Goal: Transaction & Acquisition: Obtain resource

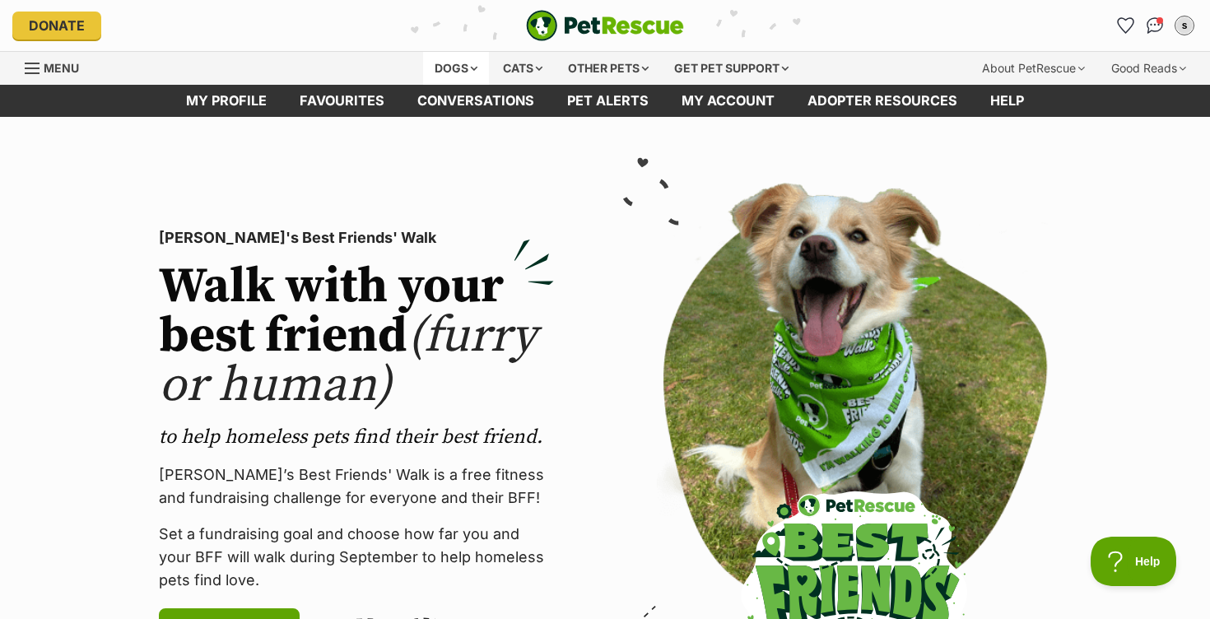
click at [455, 70] on div "Dogs" at bounding box center [456, 68] width 66 height 33
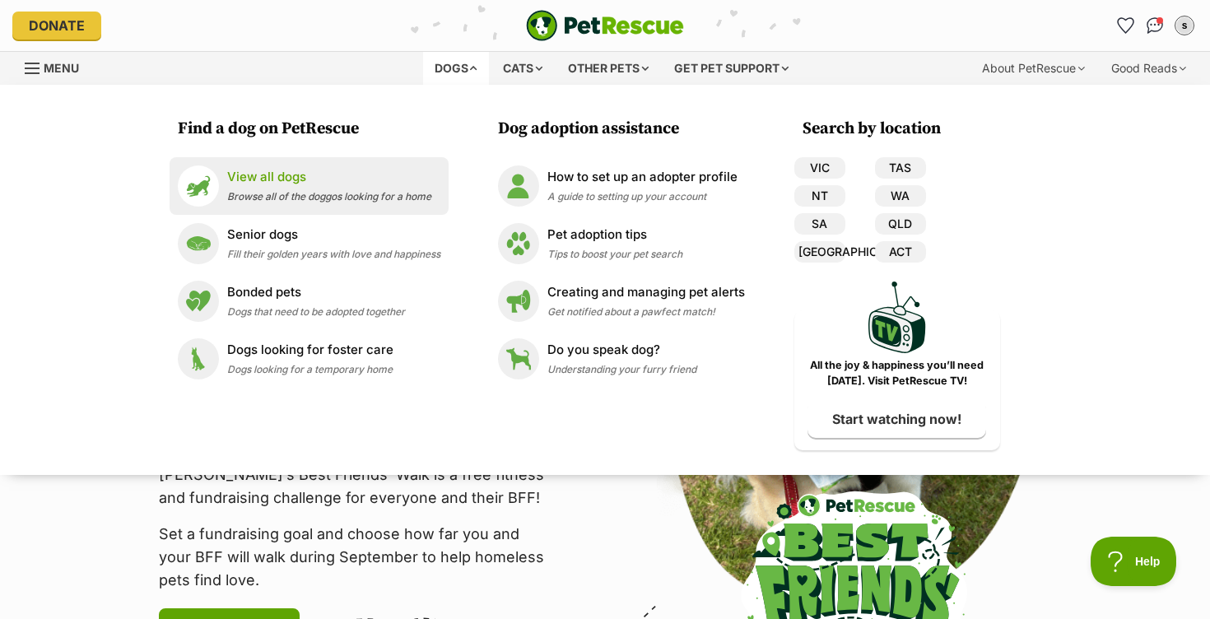
click at [366, 185] on p "View all dogs" at bounding box center [329, 177] width 204 height 19
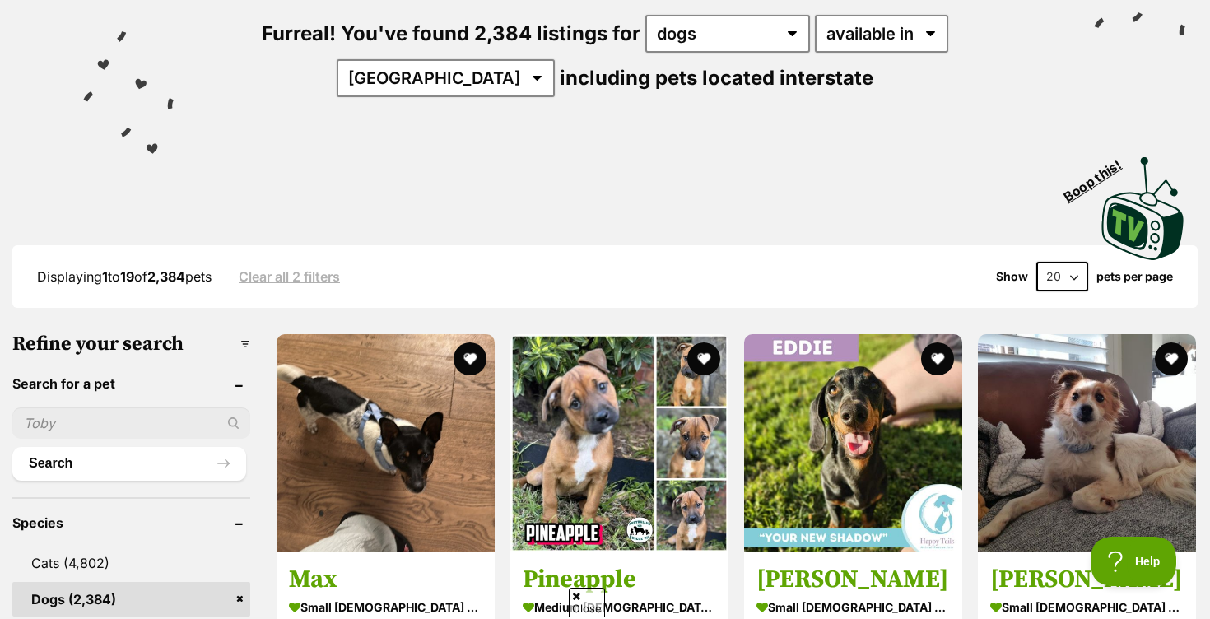
scroll to position [163, 0]
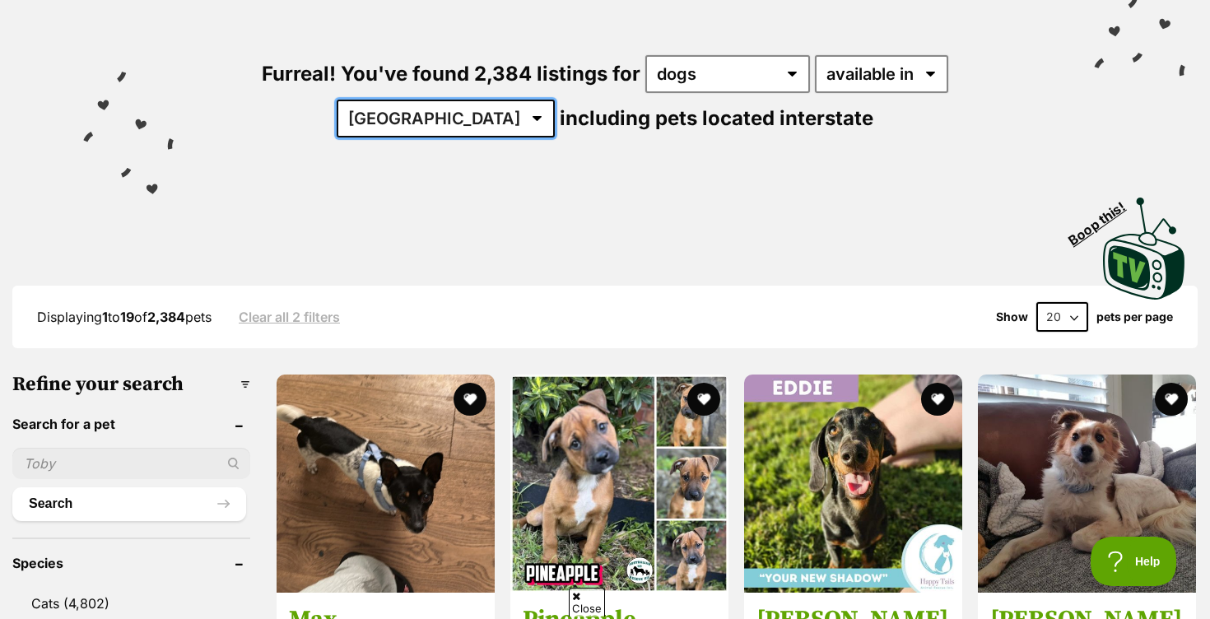
click at [555, 100] on select "Australia ACT NSW NT QLD SA TAS VIC WA" at bounding box center [446, 119] width 218 height 38
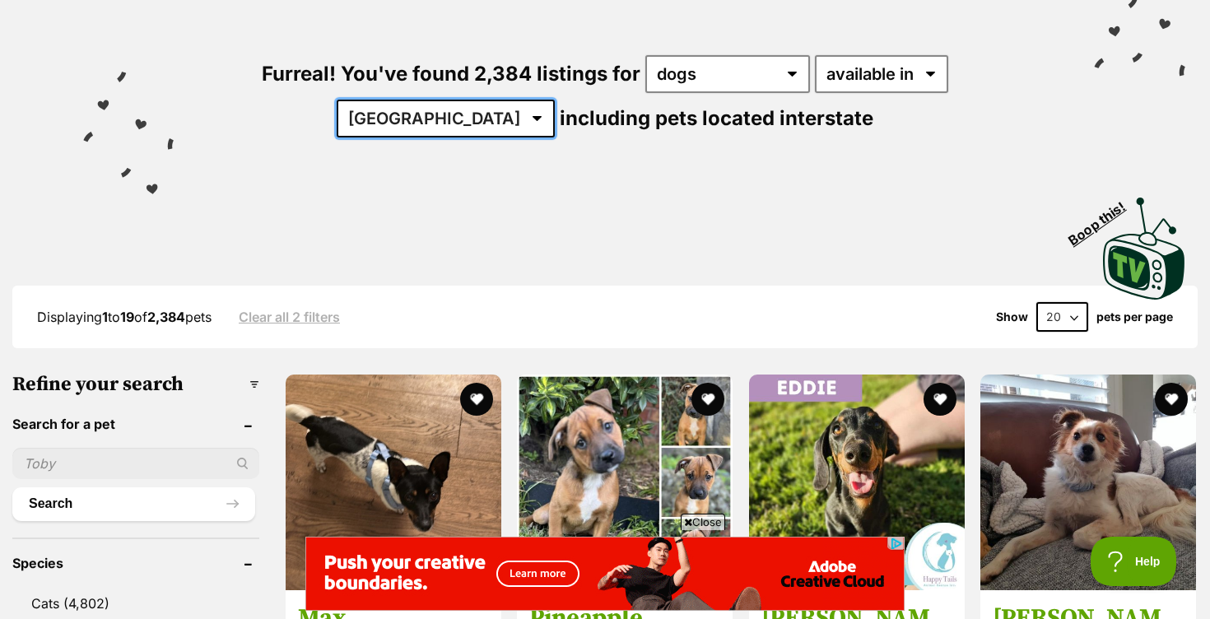
scroll to position [0, 0]
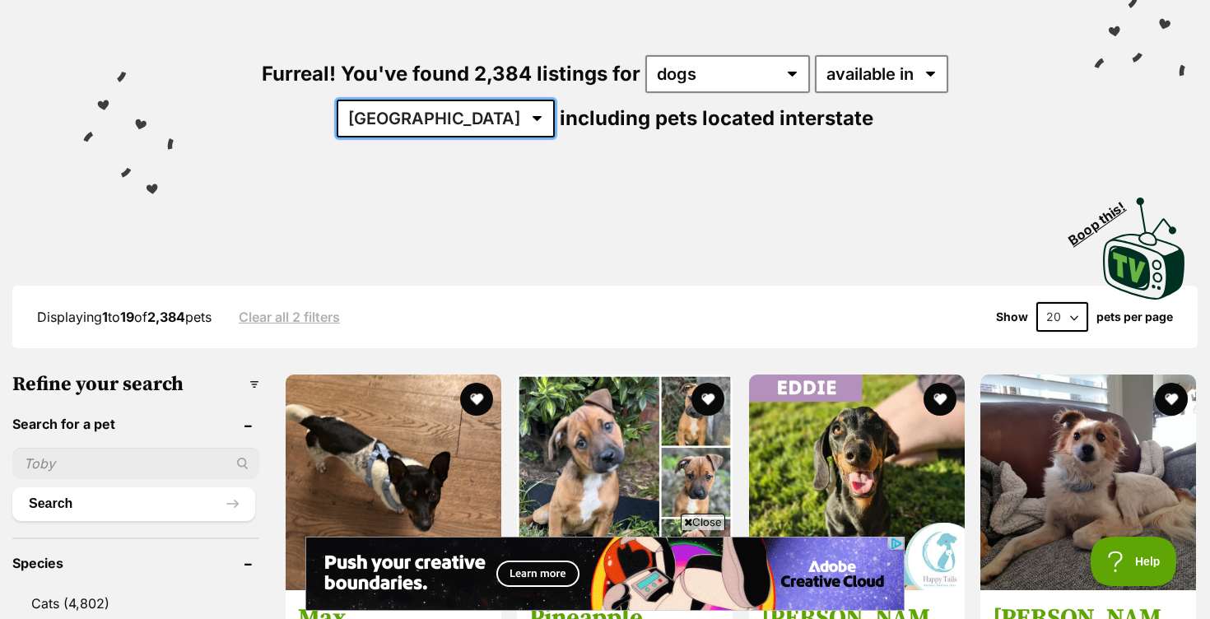
select select "WA"
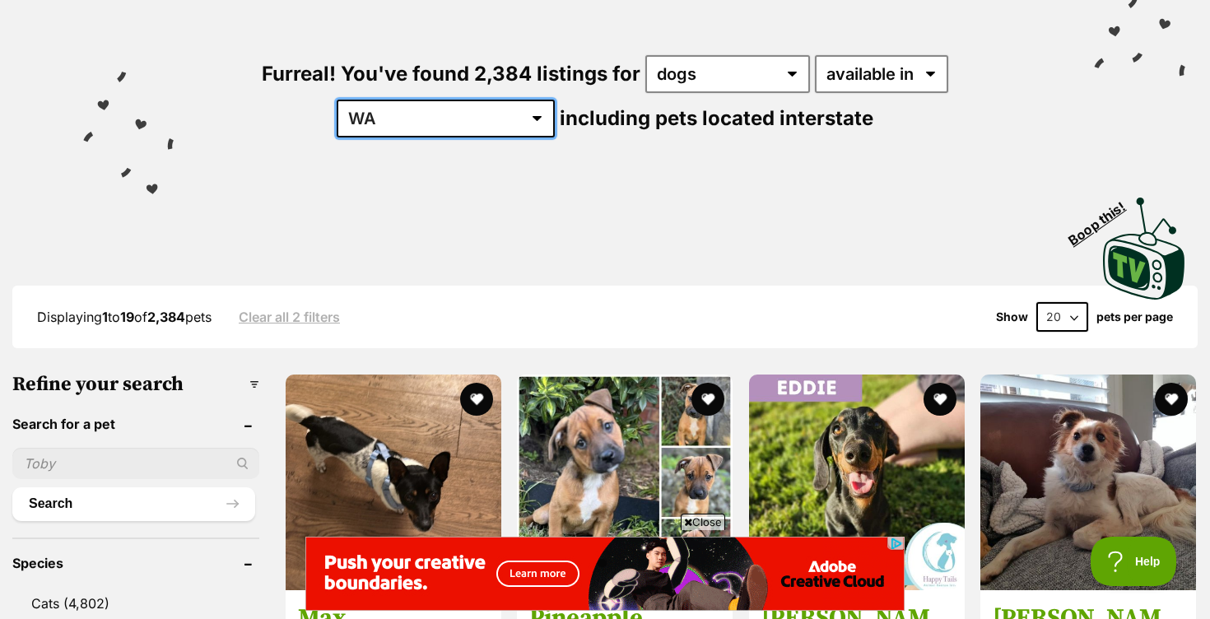
click at [555, 100] on select "Australia ACT NSW NT QLD SA TAS VIC WA" at bounding box center [446, 119] width 218 height 38
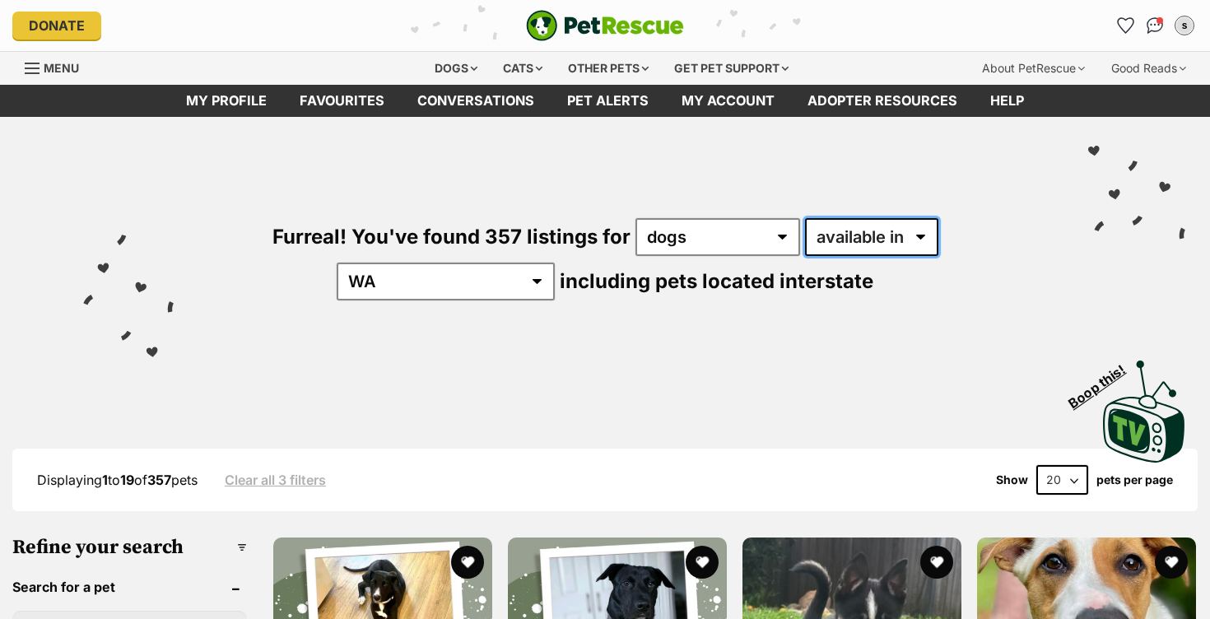
click at [821, 225] on select "available in located in" at bounding box center [871, 237] width 133 height 38
select select "disabled"
click at [805, 218] on select "available in located in" at bounding box center [871, 237] width 133 height 38
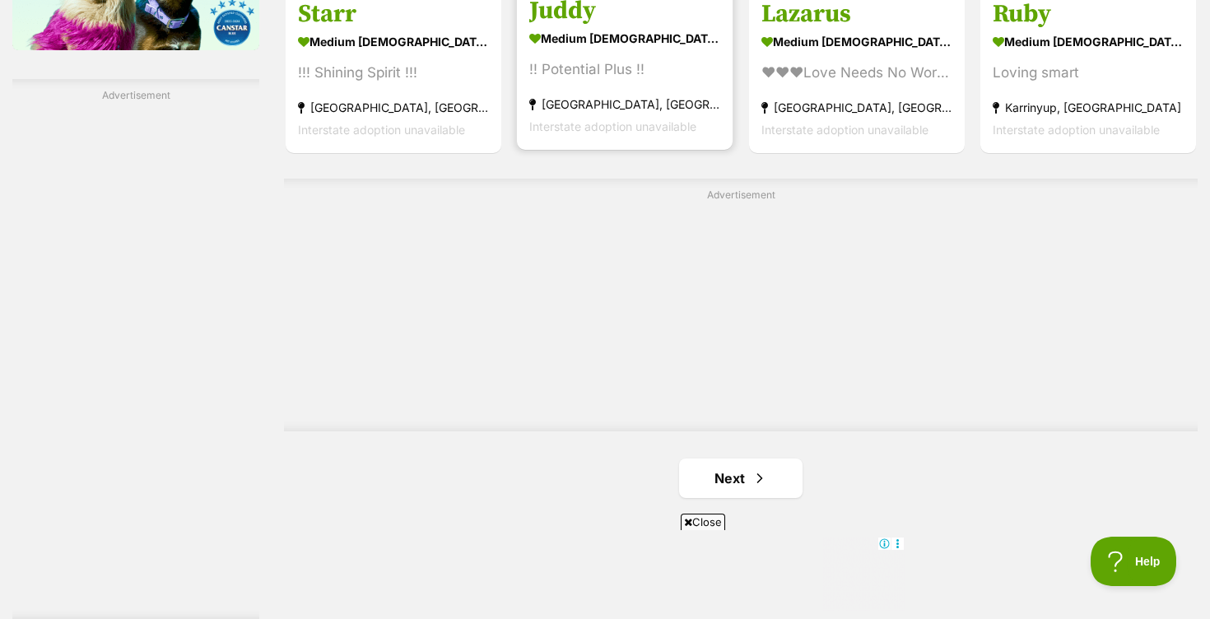
scroll to position [2823, 0]
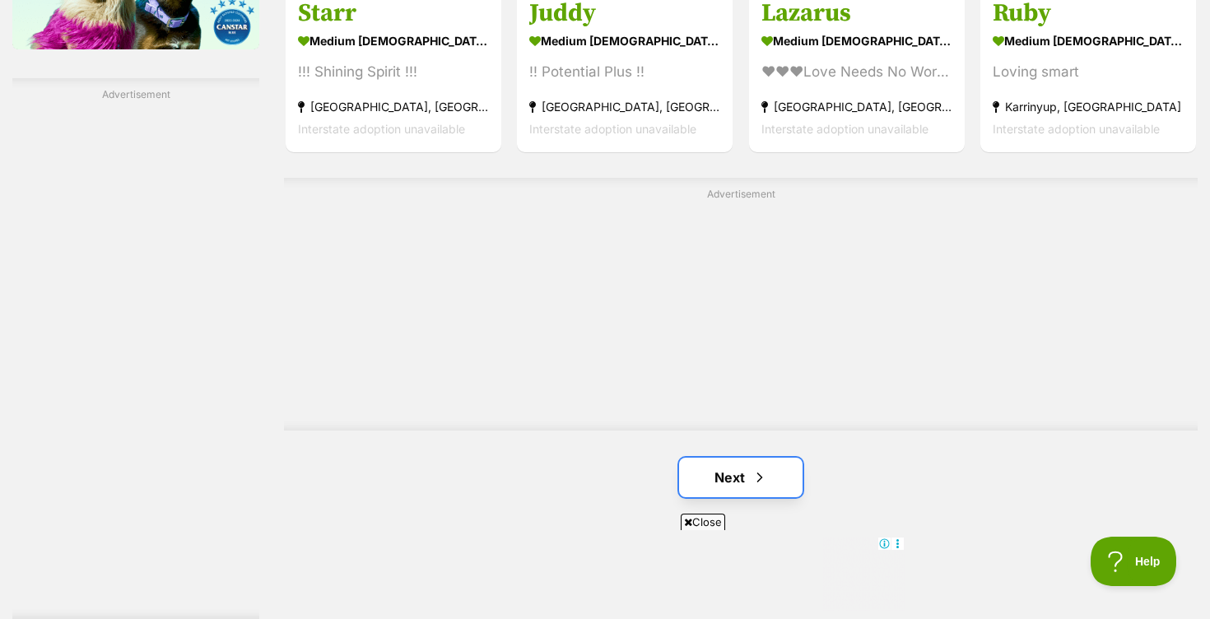
click at [734, 458] on link "Next" at bounding box center [740, 478] width 123 height 40
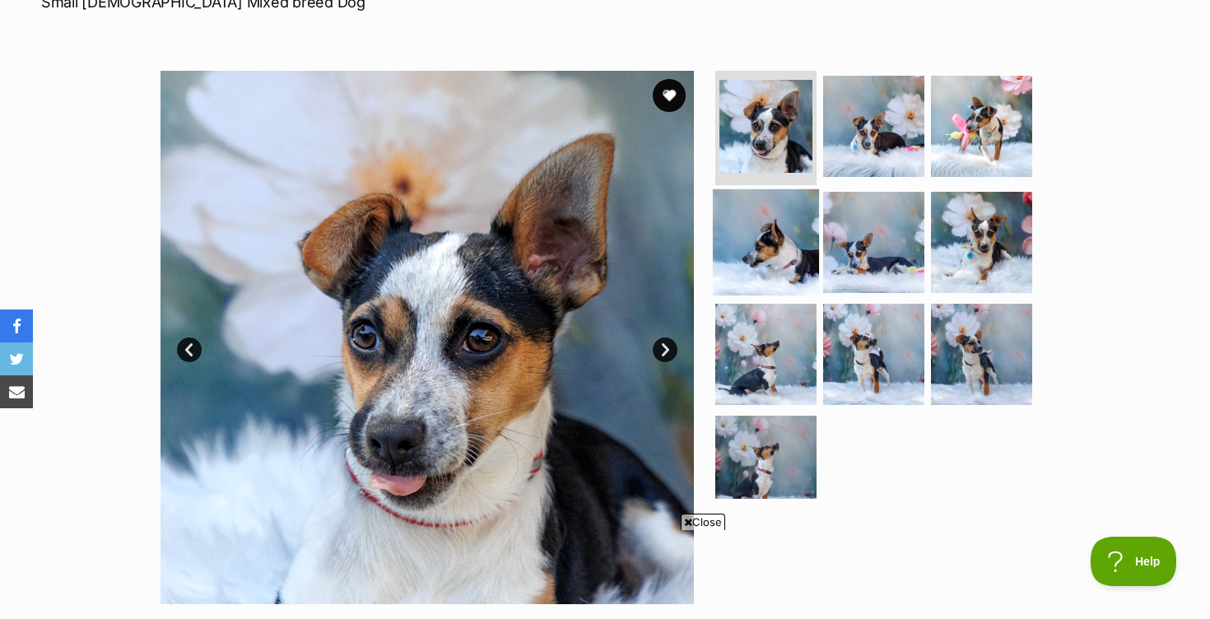
click at [766, 230] on img at bounding box center [766, 242] width 106 height 106
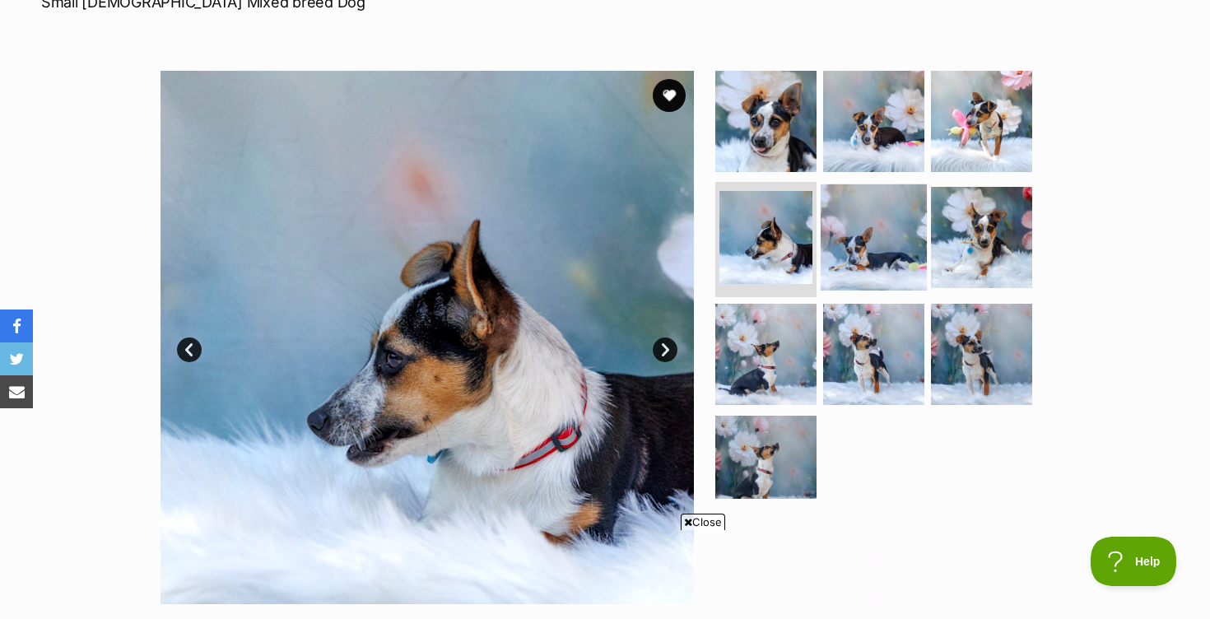
click at [875, 235] on img at bounding box center [874, 237] width 106 height 106
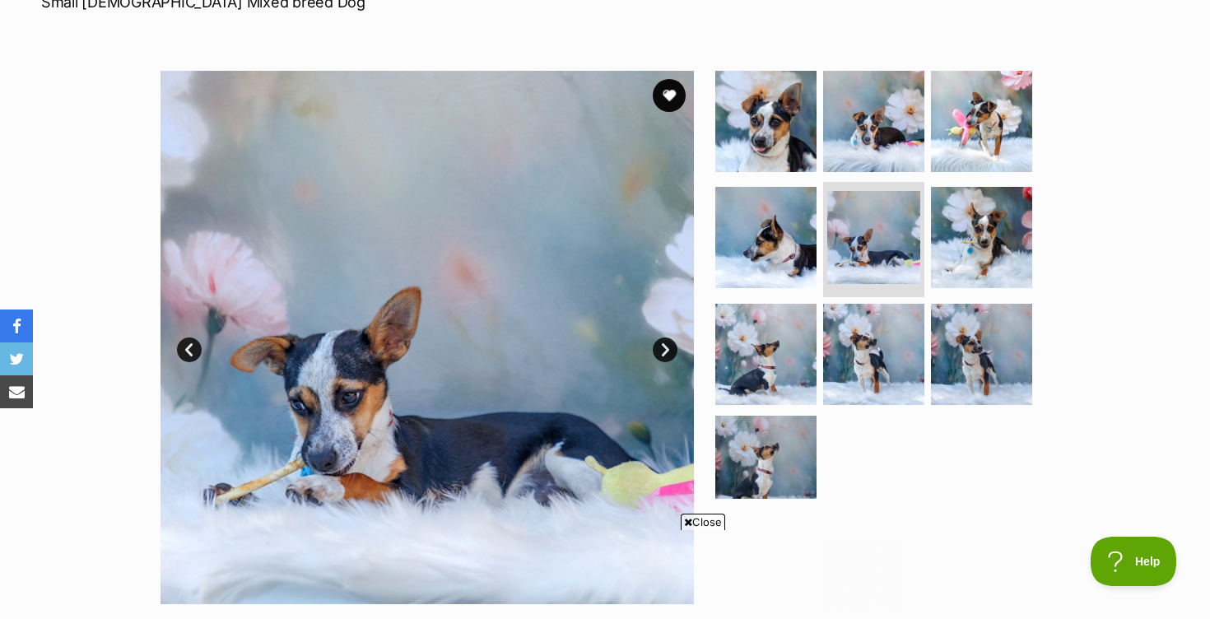
click at [866, 413] on ul at bounding box center [881, 285] width 338 height 428
click at [869, 395] on img at bounding box center [874, 354] width 106 height 106
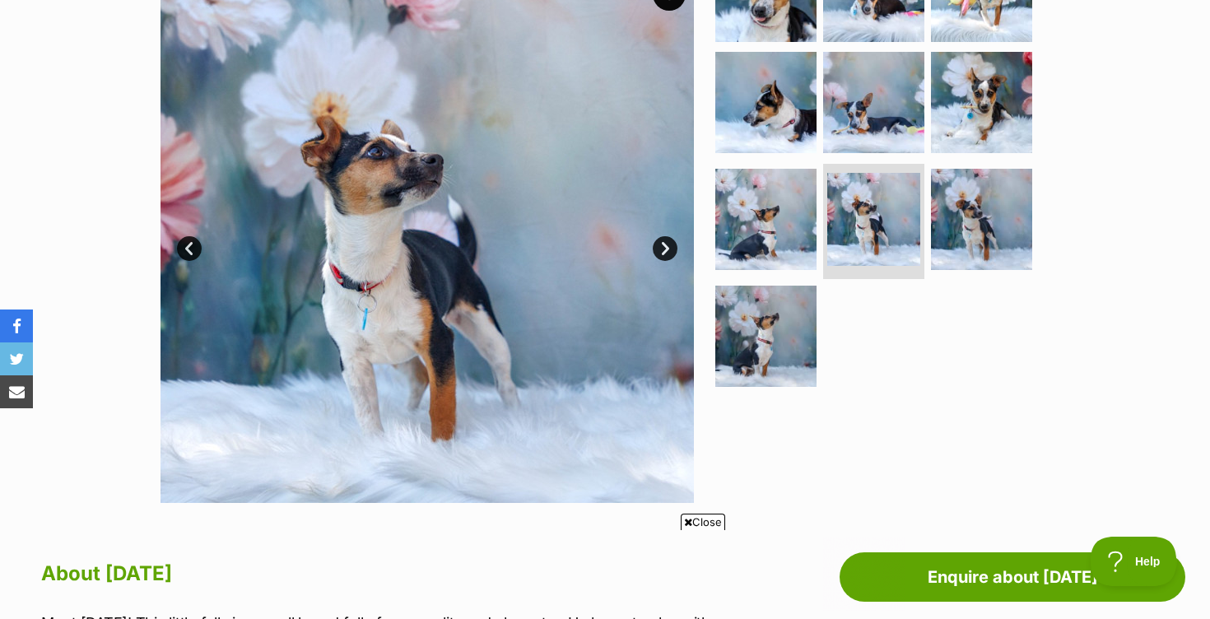
scroll to position [394, 0]
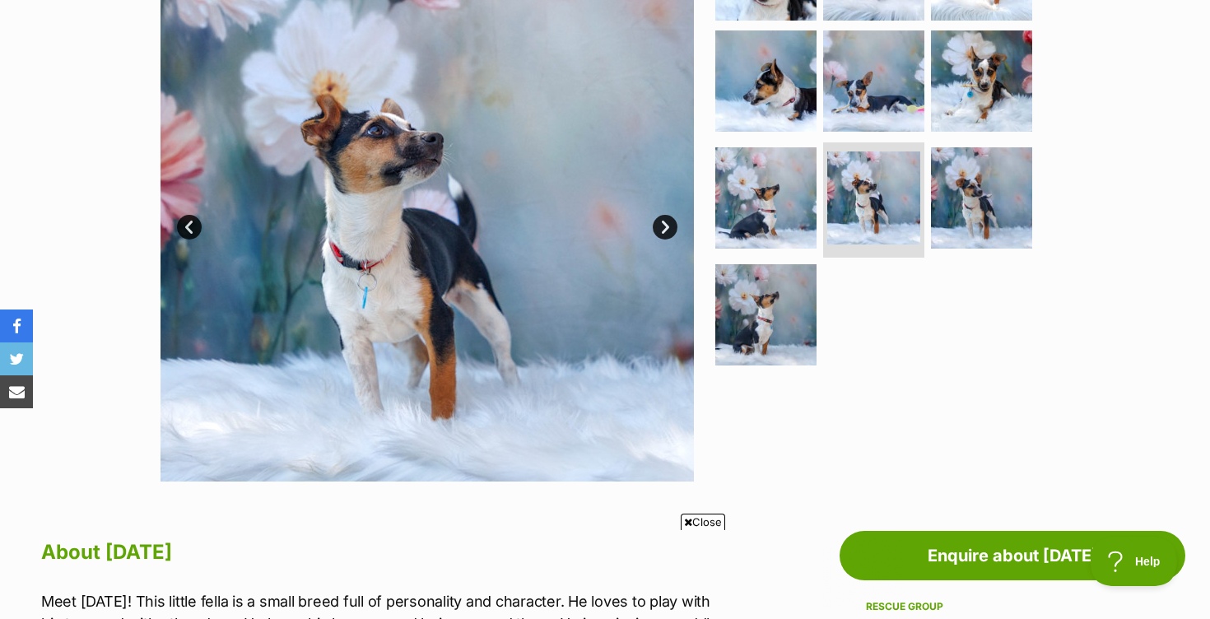
click at [757, 358] on ul at bounding box center [881, 162] width 338 height 428
click at [763, 339] on img at bounding box center [766, 315] width 106 height 106
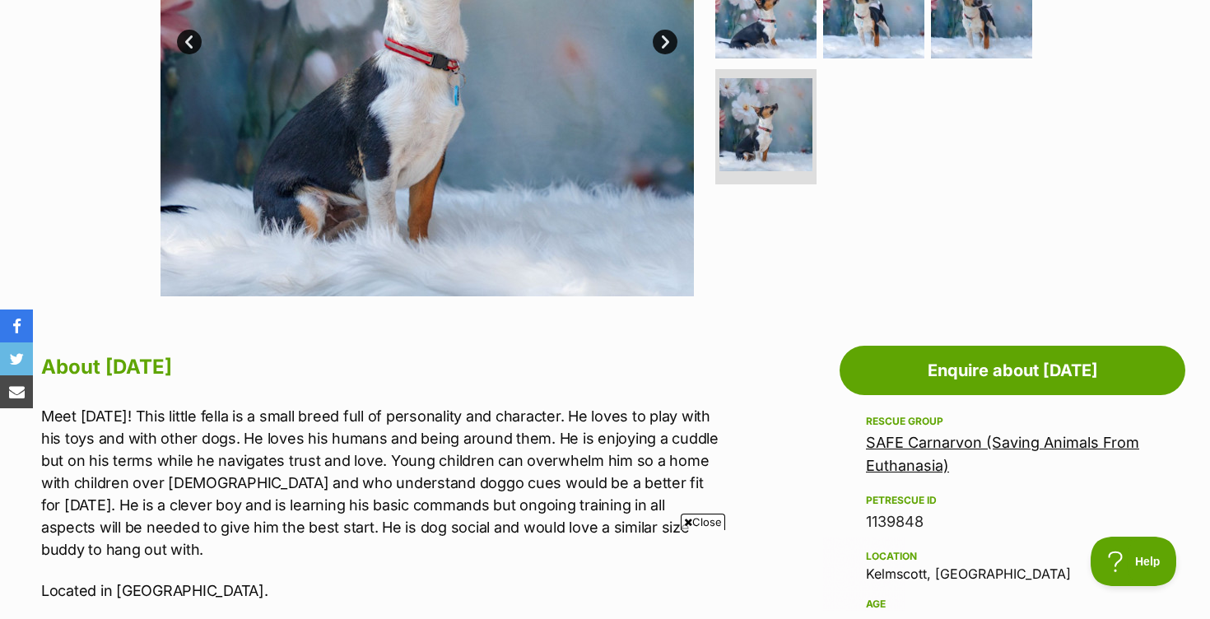
scroll to position [49, 0]
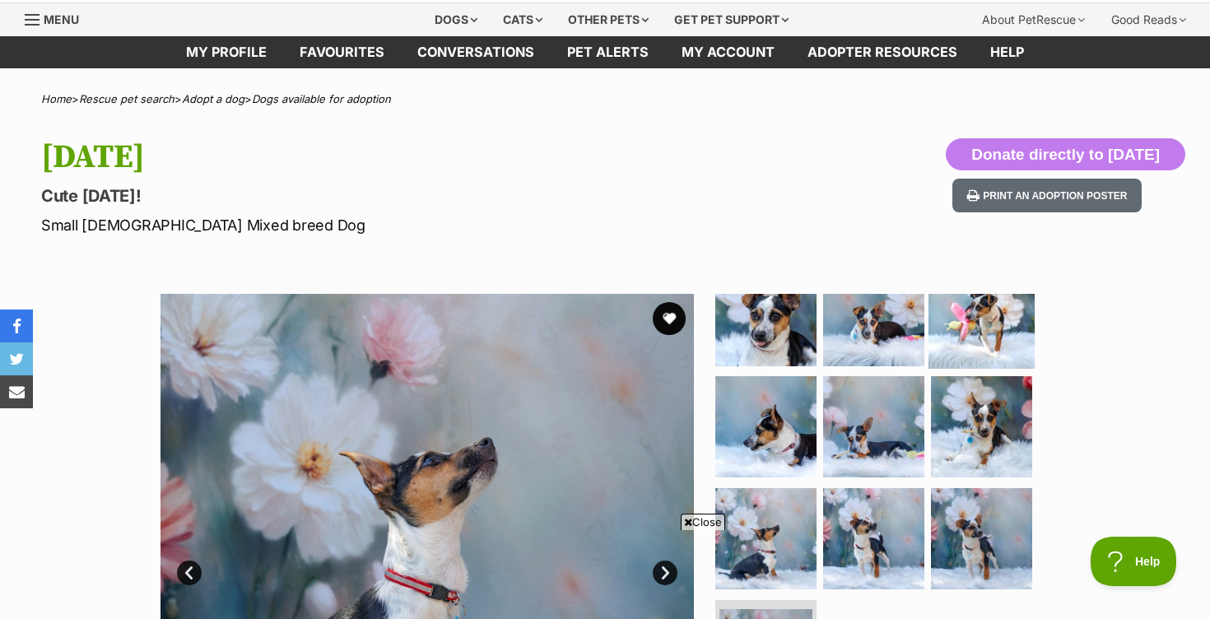
click at [953, 336] on img at bounding box center [982, 315] width 106 height 106
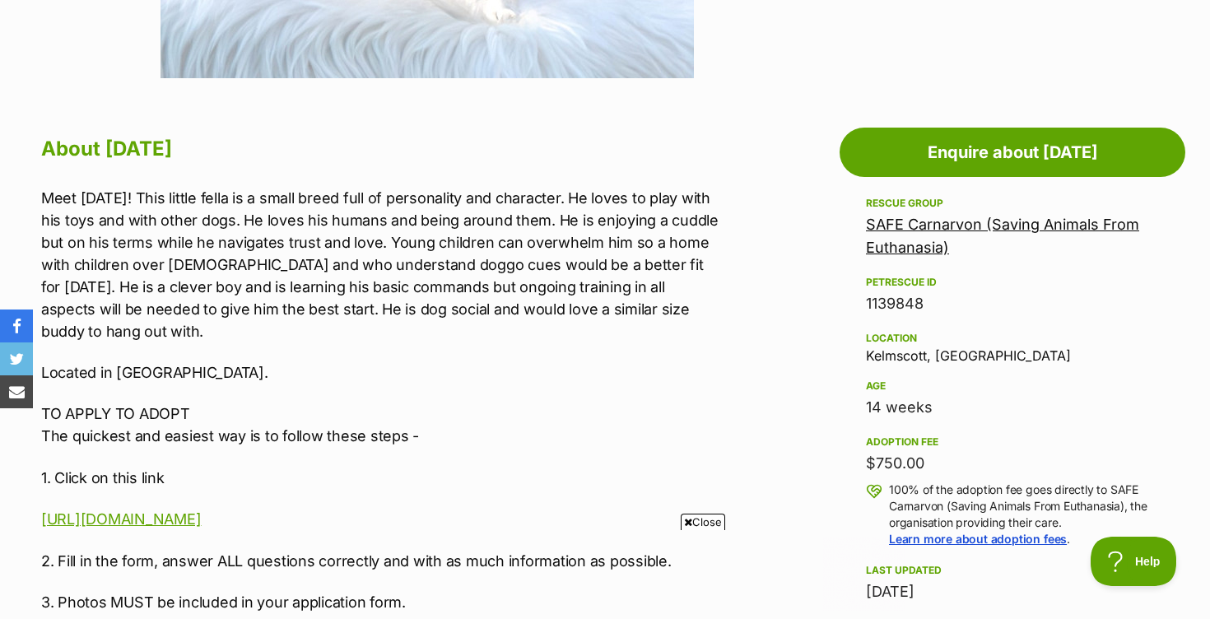
scroll to position [799, 0]
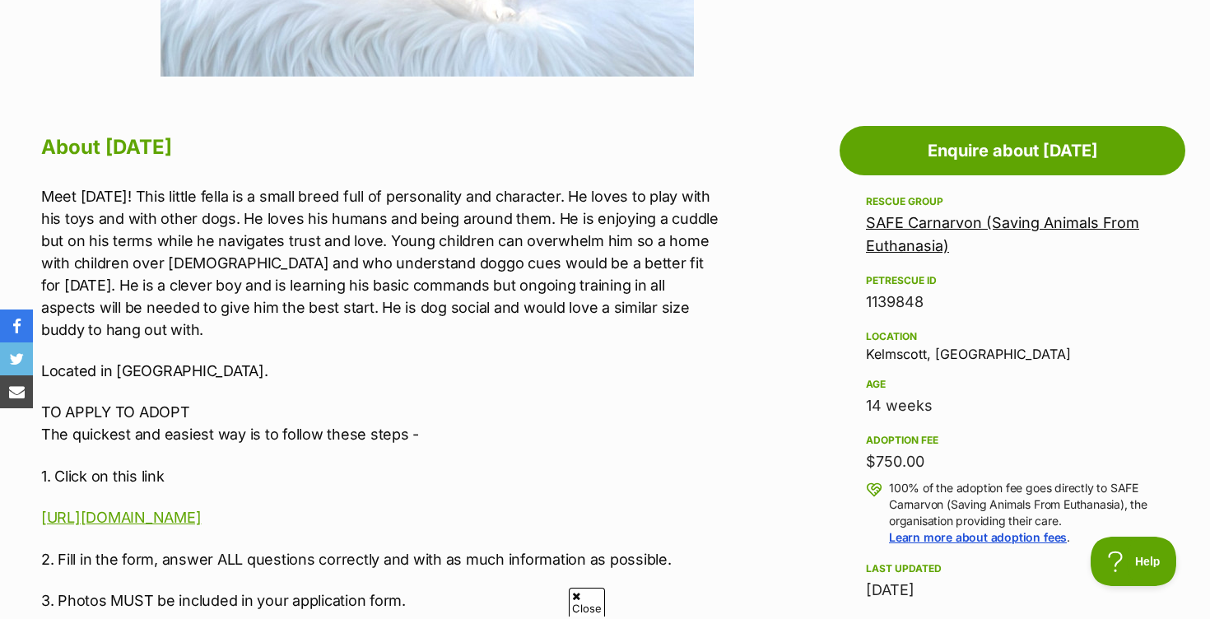
click at [380, 315] on p "Meet Karma! This little fella is a small breed full of personality and characte…" at bounding box center [381, 263] width 680 height 156
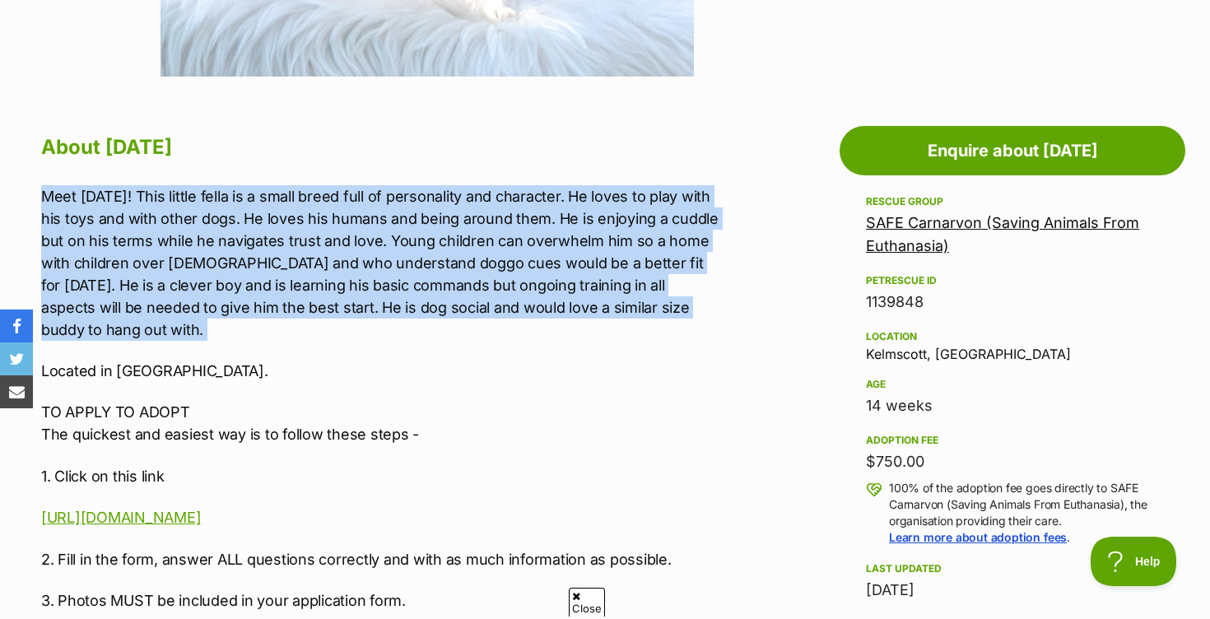
click at [380, 315] on p "Meet Karma! This little fella is a small breed full of personality and characte…" at bounding box center [381, 263] width 680 height 156
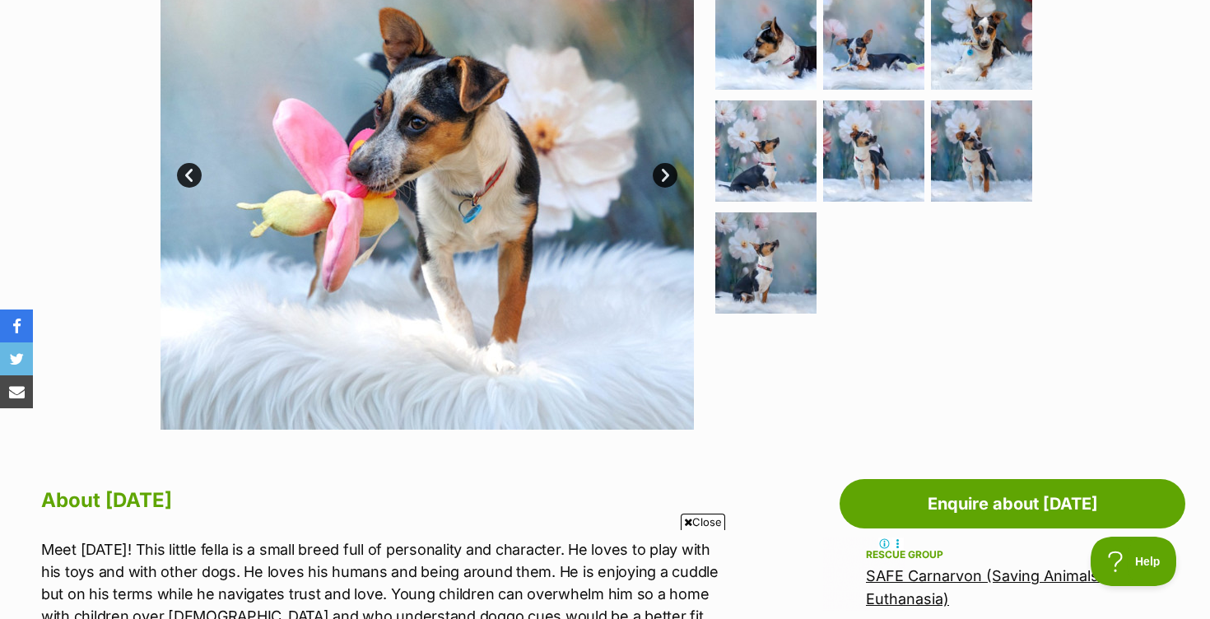
scroll to position [287, 0]
